Goal: Navigation & Orientation: Find specific page/section

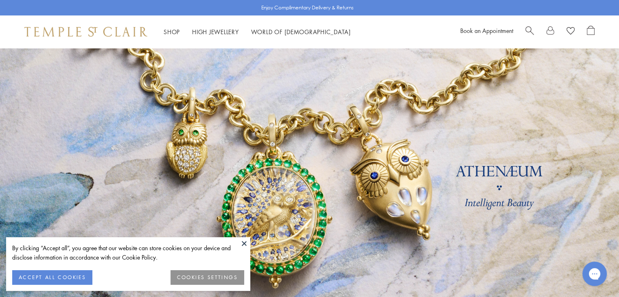
click at [243, 244] on button at bounding box center [244, 243] width 12 height 12
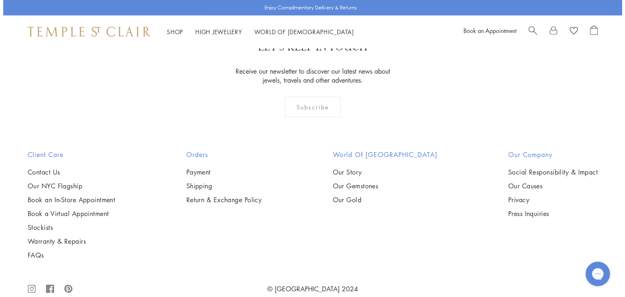
scroll to position [2113, 0]
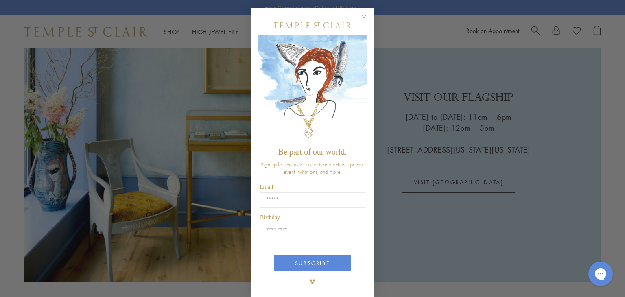
click at [363, 20] on icon "Close dialog" at bounding box center [364, 17] width 4 height 4
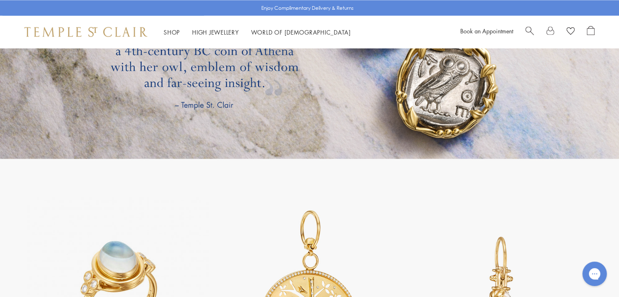
scroll to position [1412, 0]
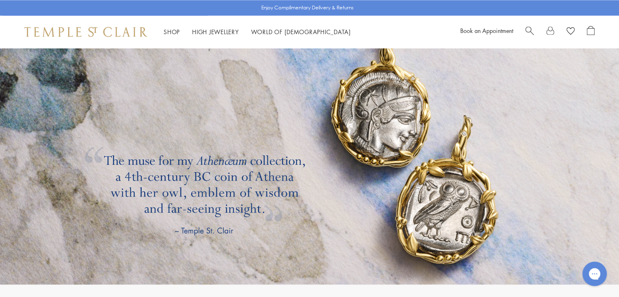
click at [385, 118] on link at bounding box center [309, 142] width 619 height 285
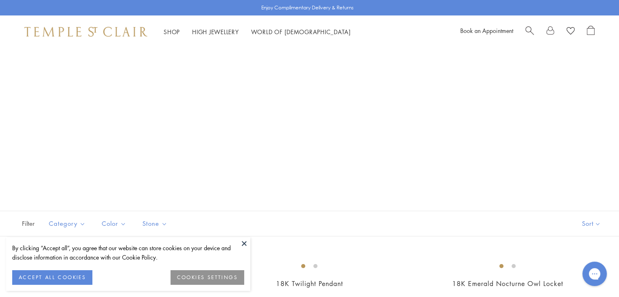
click at [246, 244] on button at bounding box center [244, 243] width 12 height 12
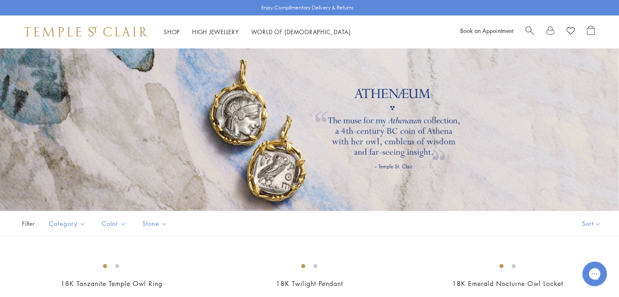
click at [350, 122] on div at bounding box center [309, 129] width 619 height 163
click at [172, 39] on div "Shop Shop Categories Amulets Pendants & Charms Lockets Chains & Leather Cords E…" at bounding box center [309, 31] width 619 height 33
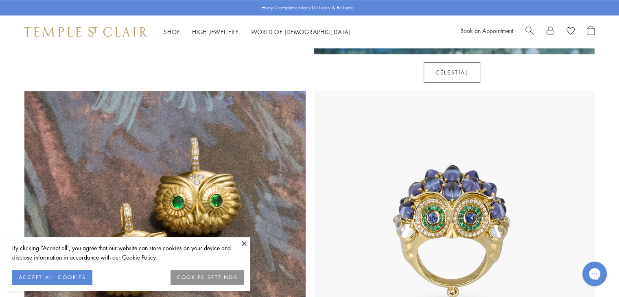
scroll to position [706, 0]
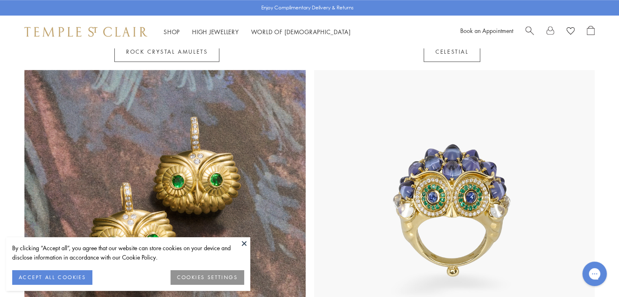
click at [221, 153] on img at bounding box center [164, 210] width 281 height 281
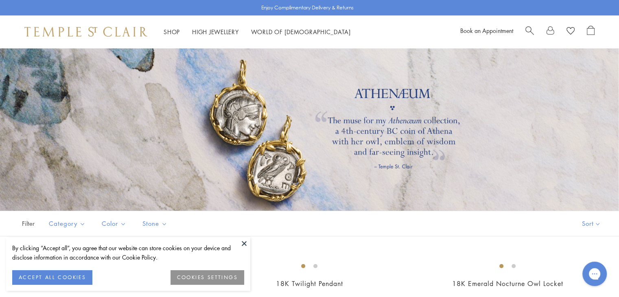
click at [246, 242] on button at bounding box center [244, 243] width 12 height 12
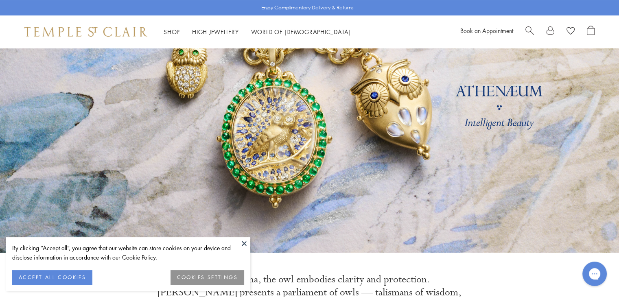
scroll to position [81, 0]
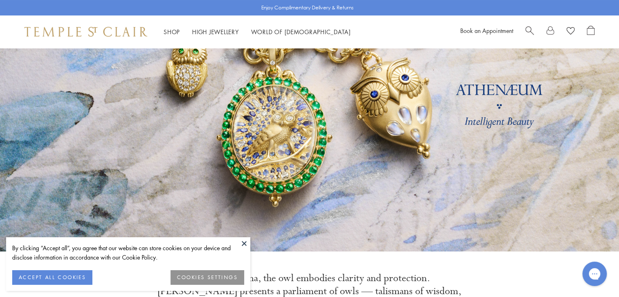
click at [244, 242] on button at bounding box center [244, 243] width 12 height 12
